Goal: Transaction & Acquisition: Purchase product/service

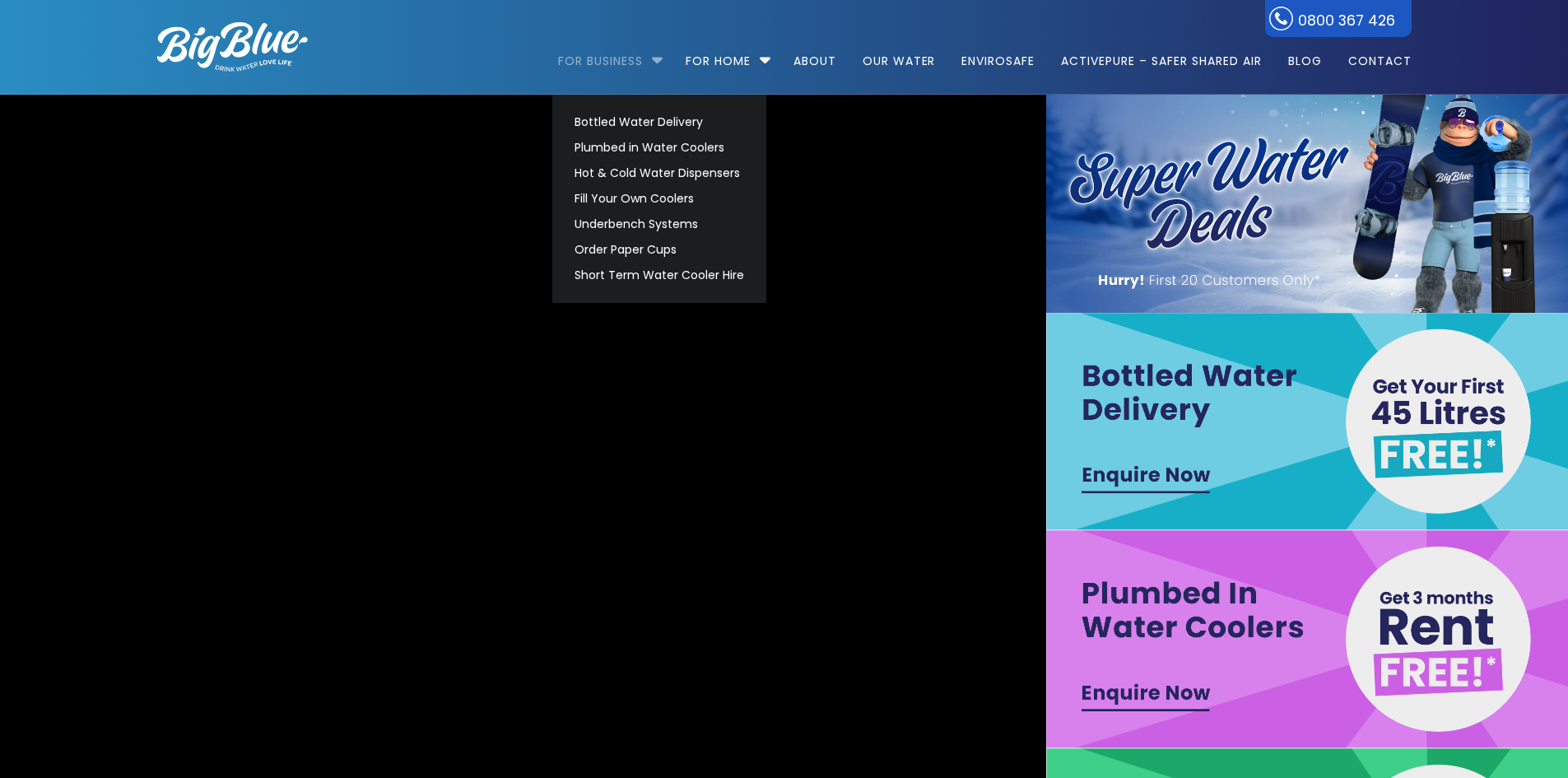
click at [616, 57] on link "For Business" at bounding box center [606, 53] width 97 height 106
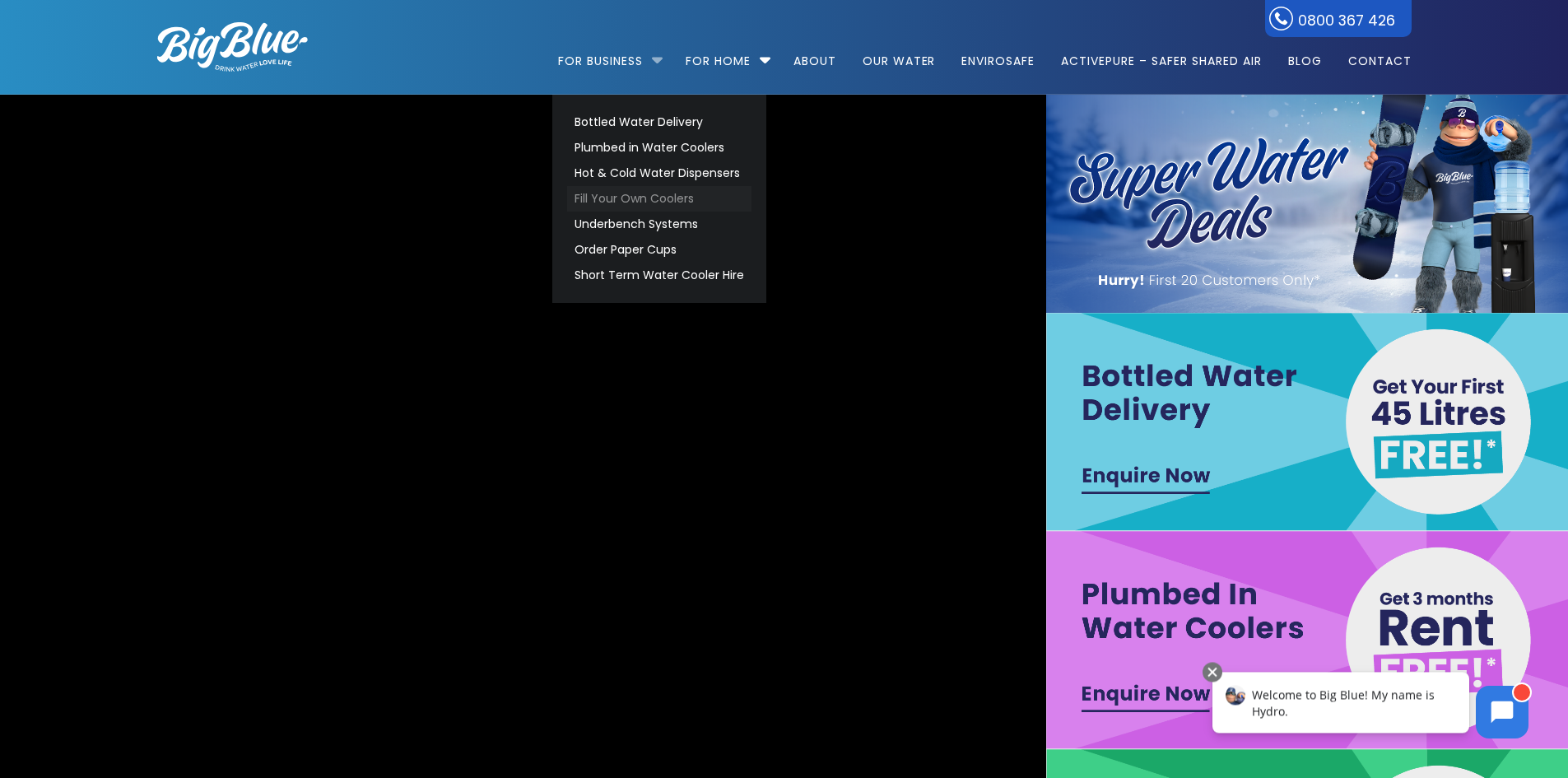
click at [643, 196] on link "Fill Your Own Coolers" at bounding box center [659, 198] width 184 height 26
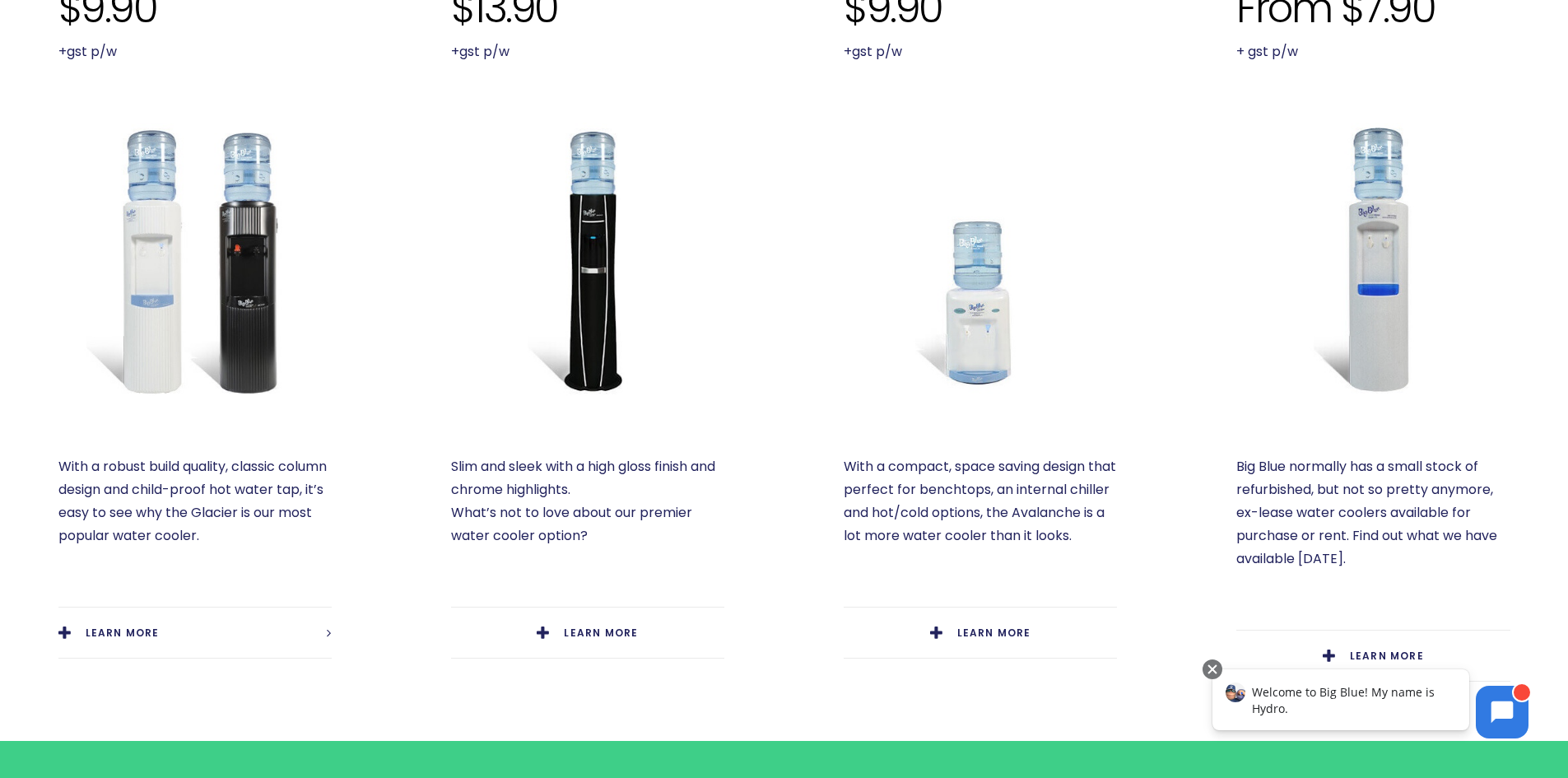
scroll to position [741, 0]
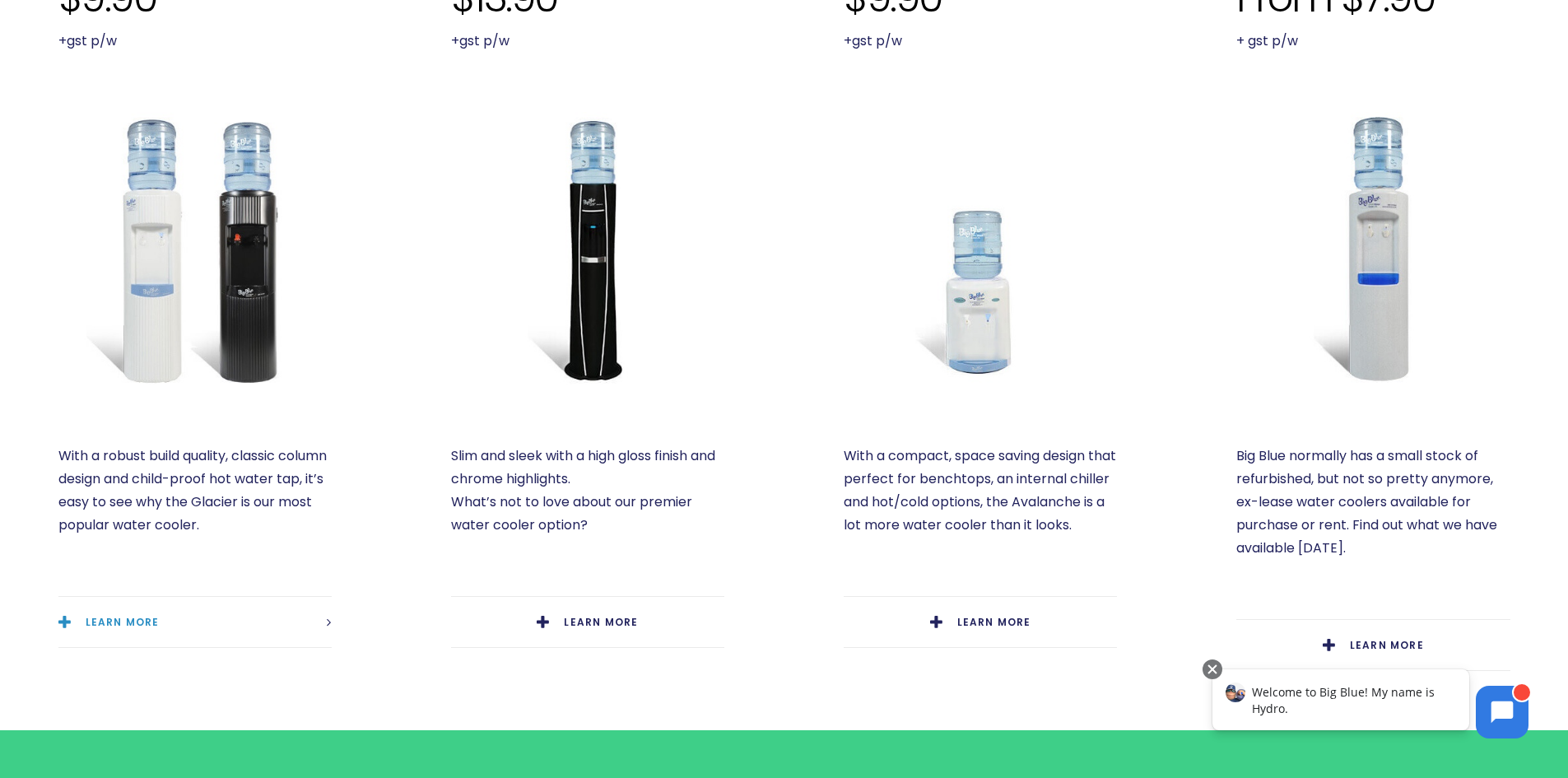
click at [215, 641] on link "LEARN MORE" at bounding box center [195, 622] width 273 height 50
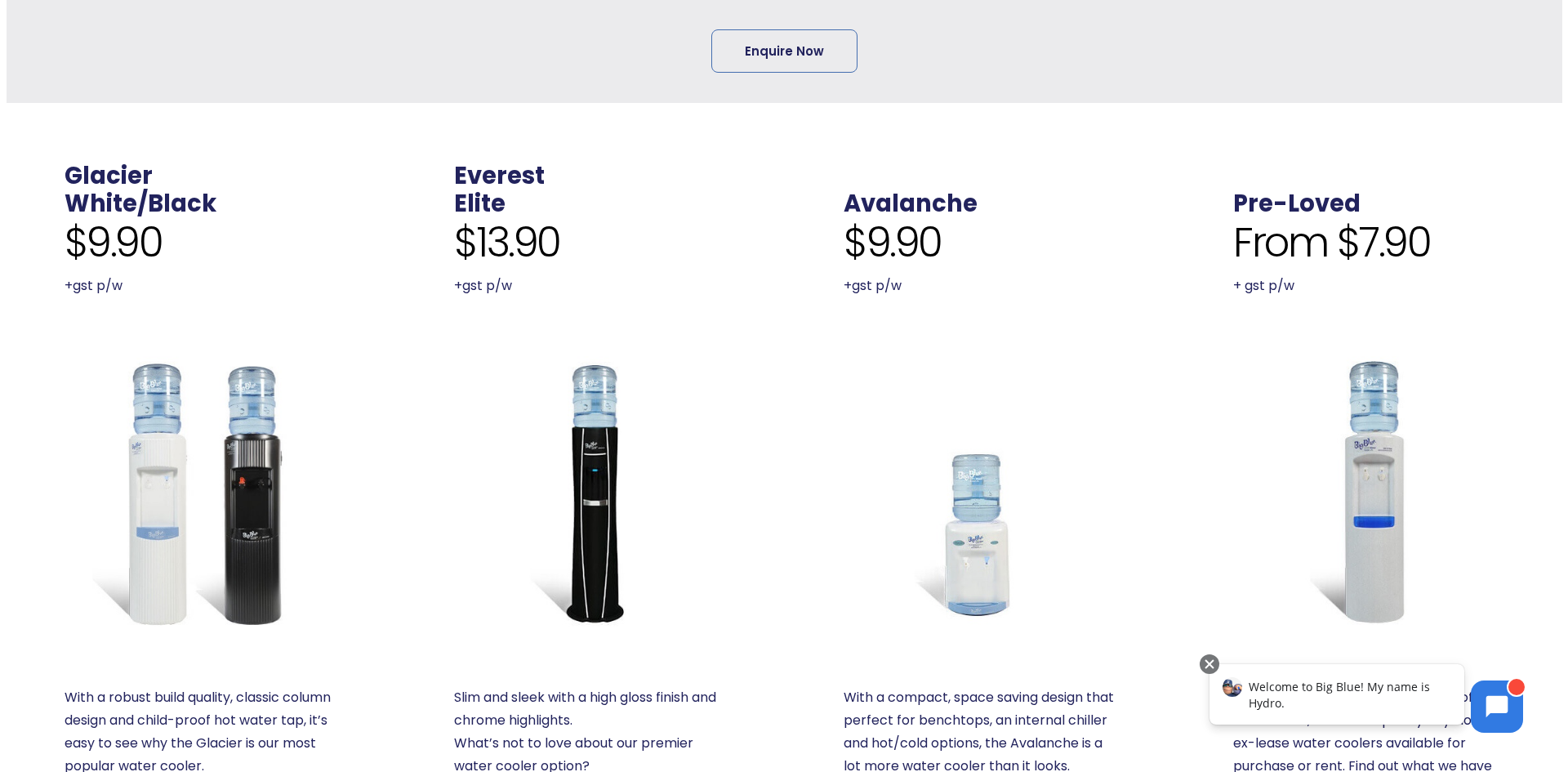
scroll to position [0, 0]
